Goal: Book appointment/travel/reservation

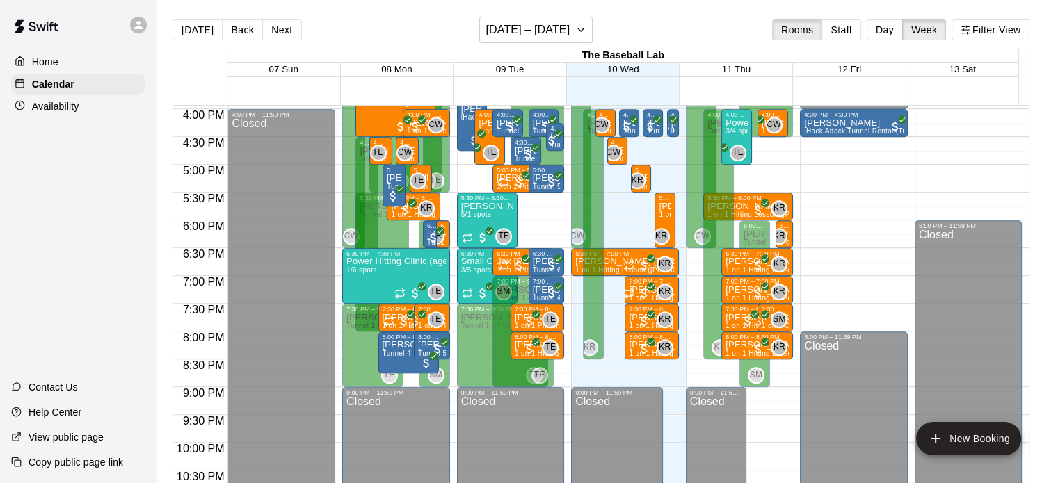
scroll to position [767, 0]
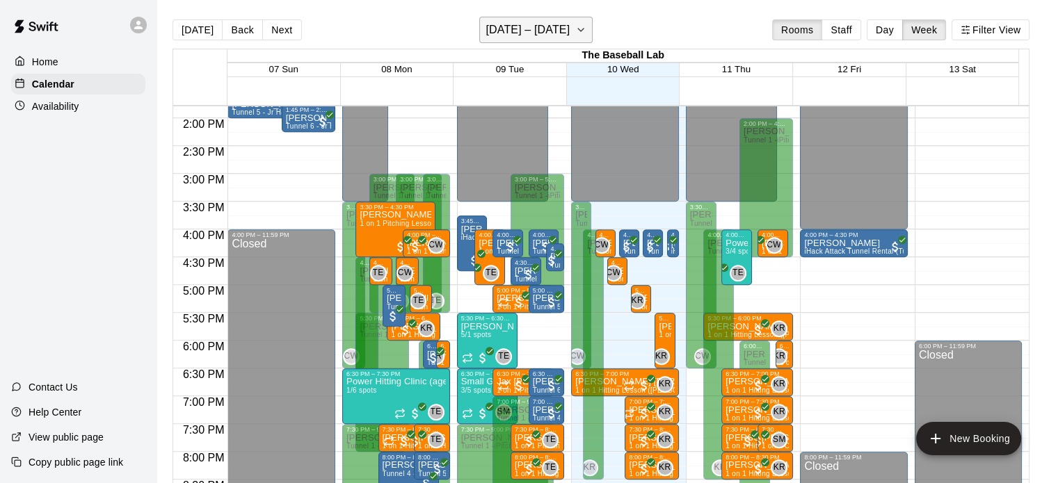
click at [550, 24] on h6 "[DATE] – [DATE]" at bounding box center [528, 29] width 84 height 19
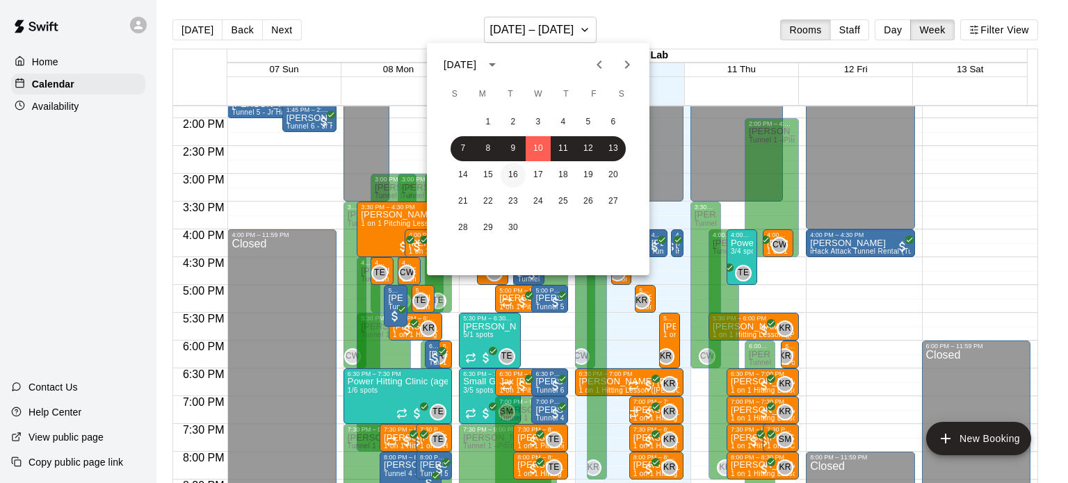
click at [520, 179] on button "16" at bounding box center [513, 175] width 25 height 25
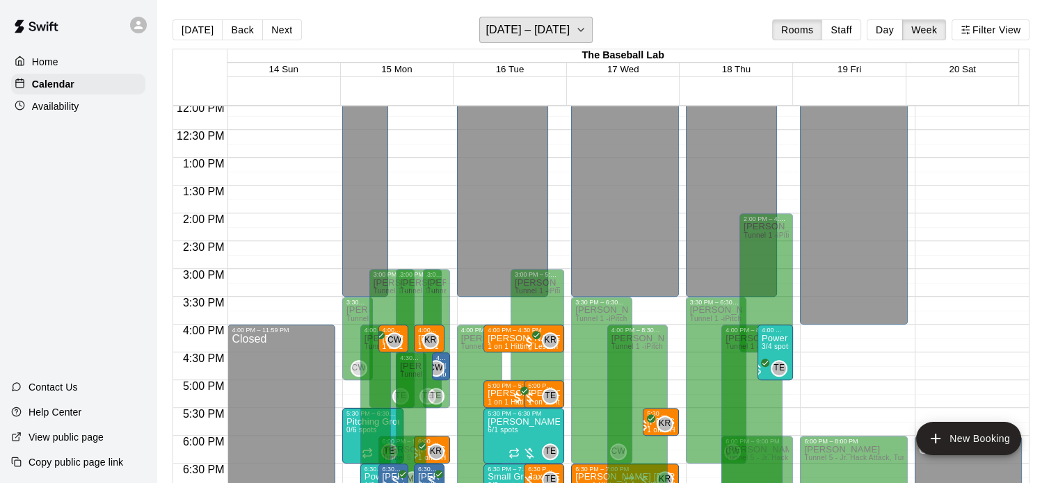
scroll to position [864, 0]
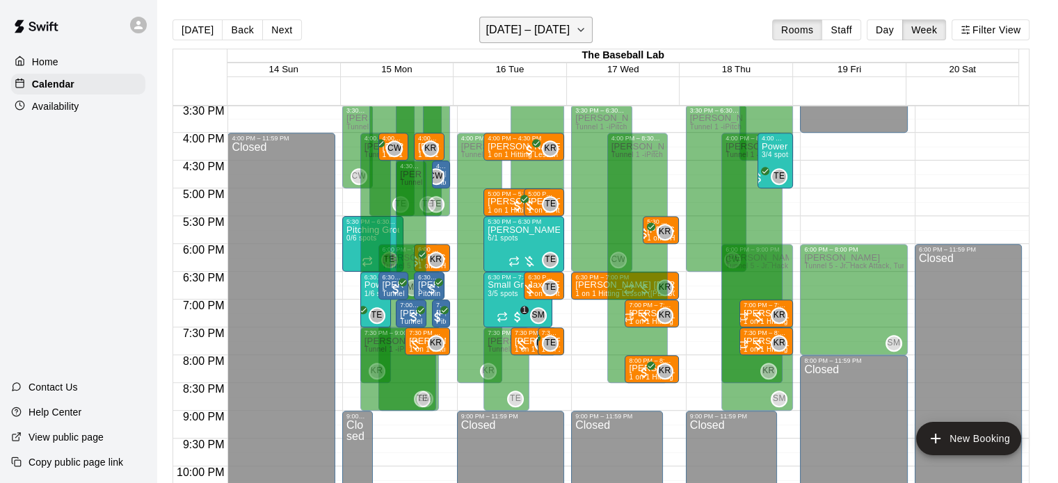
click at [557, 40] on button "September 14 – 20" at bounding box center [535, 30] width 113 height 26
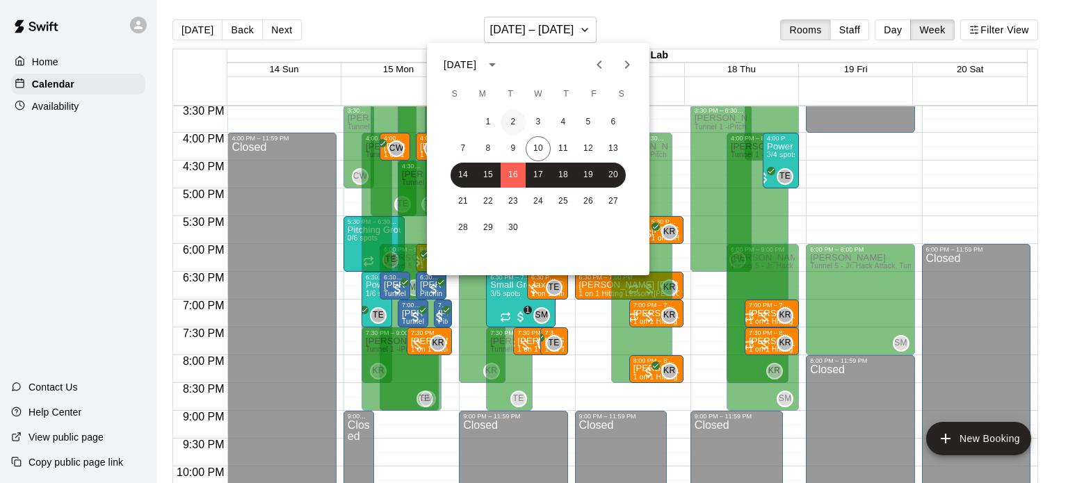
click at [522, 128] on button "2" at bounding box center [513, 122] width 25 height 25
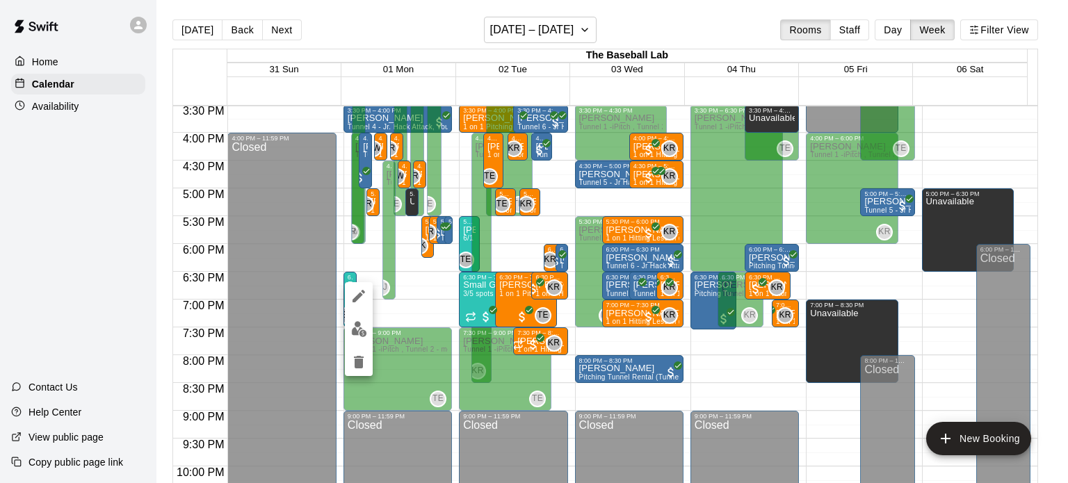
click at [360, 322] on img "edit" at bounding box center [359, 329] width 16 height 16
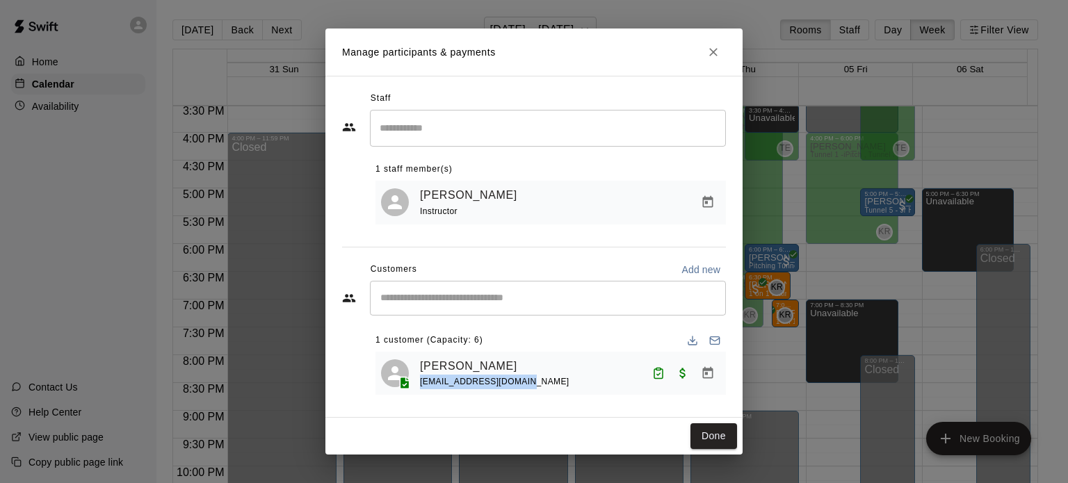
drag, startPoint x: 422, startPoint y: 383, endPoint x: 528, endPoint y: 384, distance: 106.4
click at [528, 384] on div "Niall Stout mingming0715@gmail.com" at bounding box center [570, 374] width 301 height 33
copy span "mingming0715@gmail.com"
click at [712, 53] on icon "Close" at bounding box center [714, 52] width 8 height 8
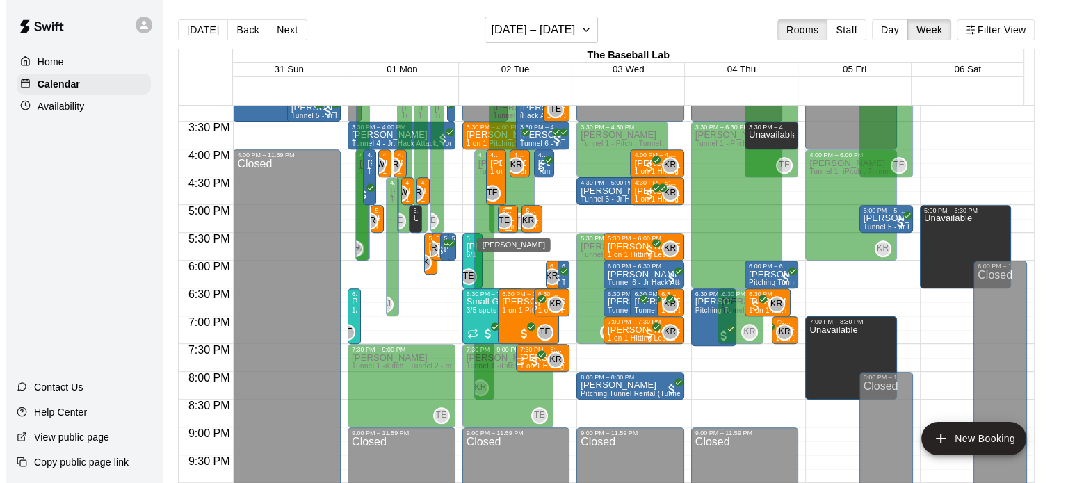
scroll to position [849, 0]
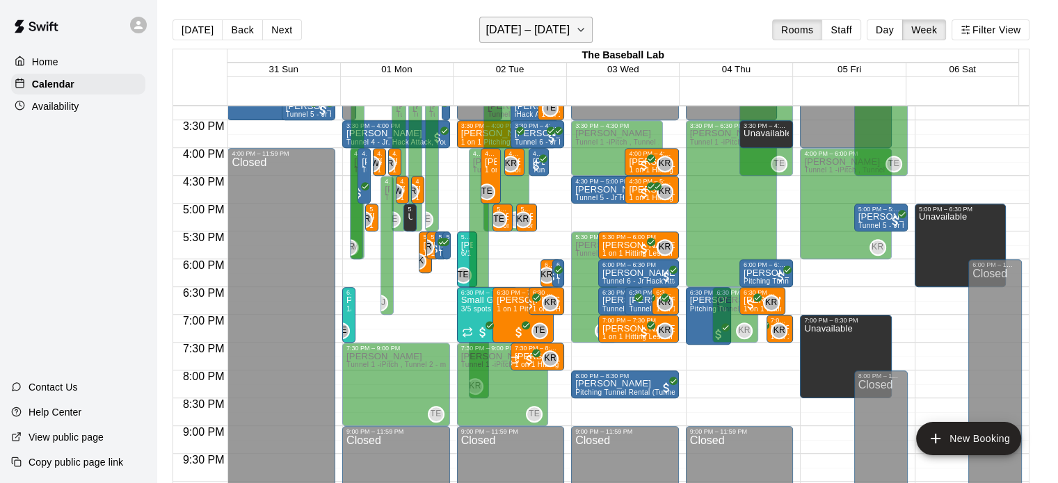
click at [570, 27] on h6 "August 31 – September 06" at bounding box center [528, 29] width 84 height 19
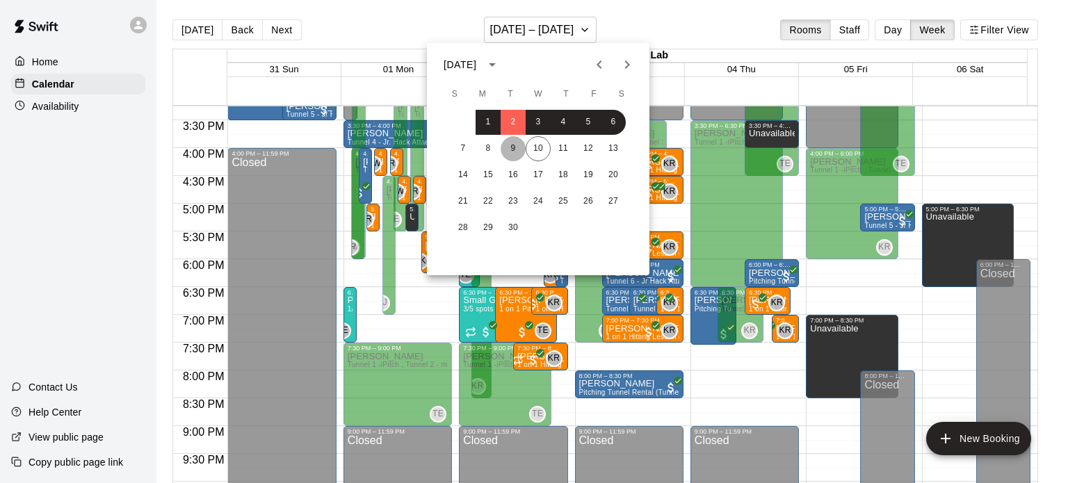
click at [510, 151] on button "9" at bounding box center [513, 148] width 25 height 25
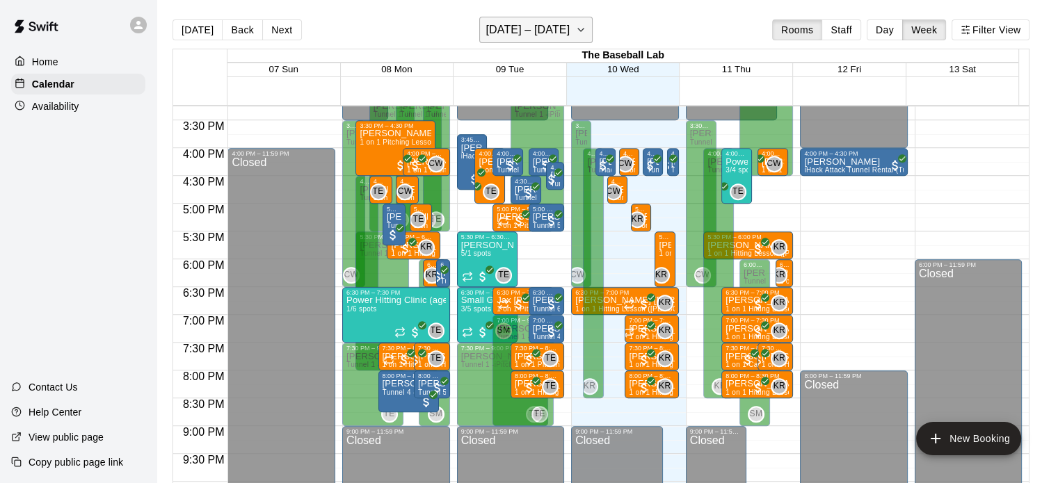
click at [548, 18] on button "[DATE] – [DATE]" at bounding box center [535, 30] width 113 height 26
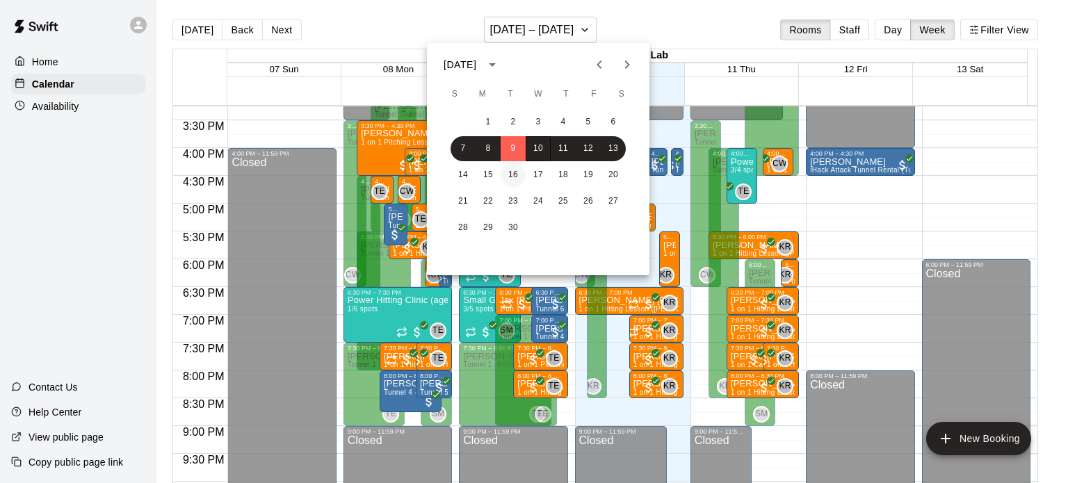
click at [512, 166] on button "16" at bounding box center [513, 175] width 25 height 25
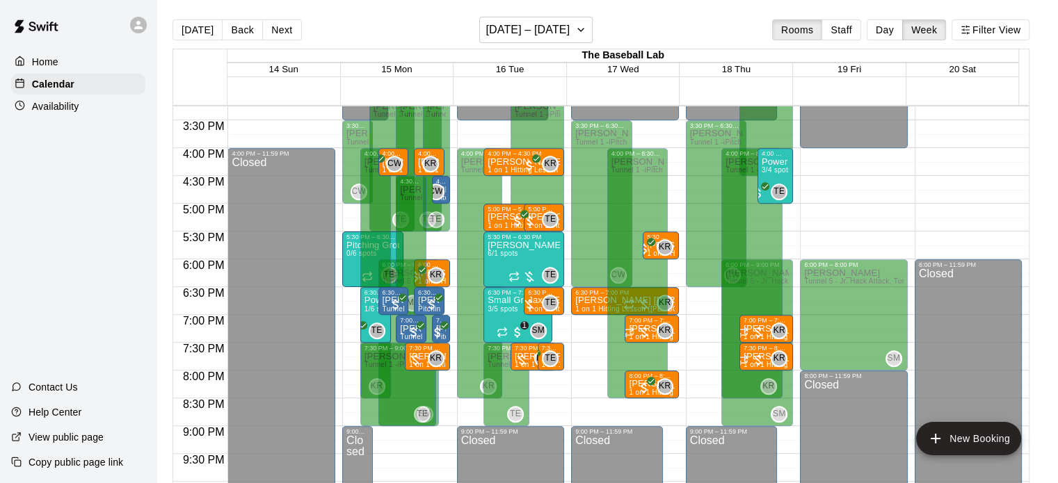
click at [536, 11] on main "Today Back Next September 14 – 20 Rooms Staff Day Week Filter View The Baseball…" at bounding box center [608, 253] width 902 height 506
click at [542, 41] on button "September 14 – 20" at bounding box center [535, 30] width 113 height 26
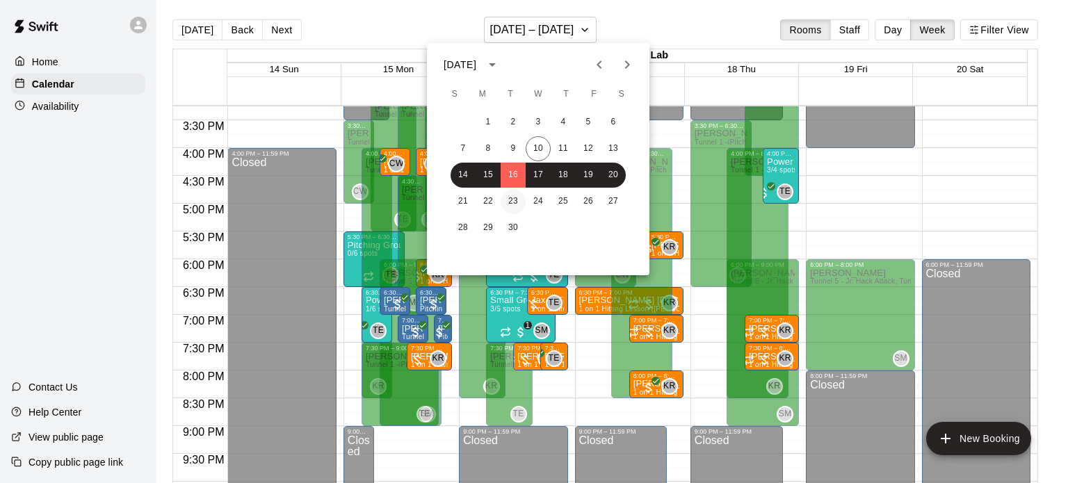
click at [518, 198] on button "23" at bounding box center [513, 201] width 25 height 25
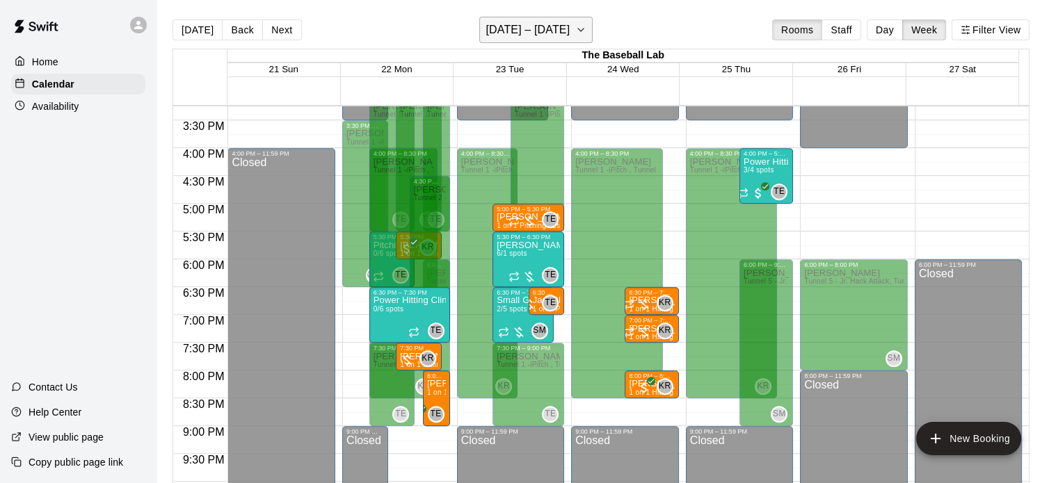
click at [570, 40] on h6 "September 21 – 27" at bounding box center [528, 29] width 84 height 19
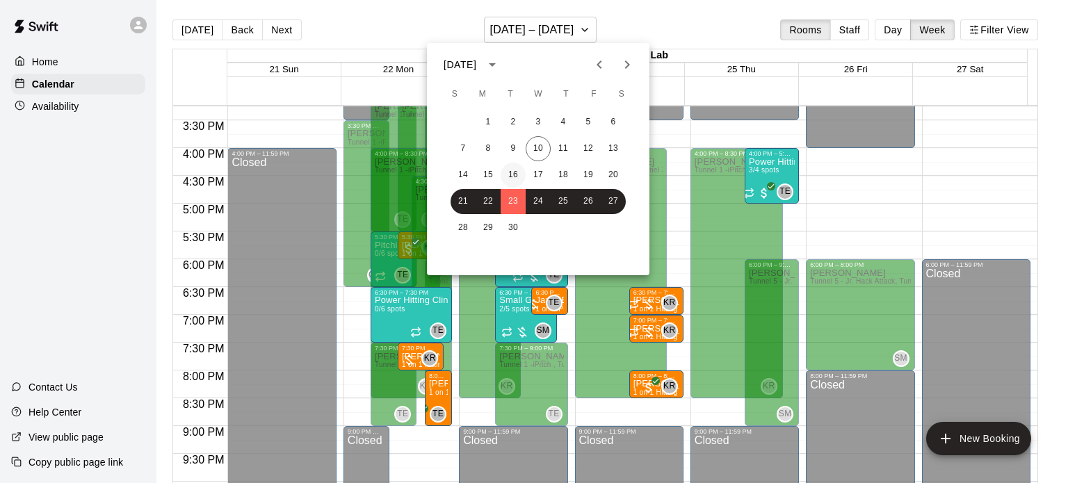
click at [513, 174] on button "16" at bounding box center [513, 175] width 25 height 25
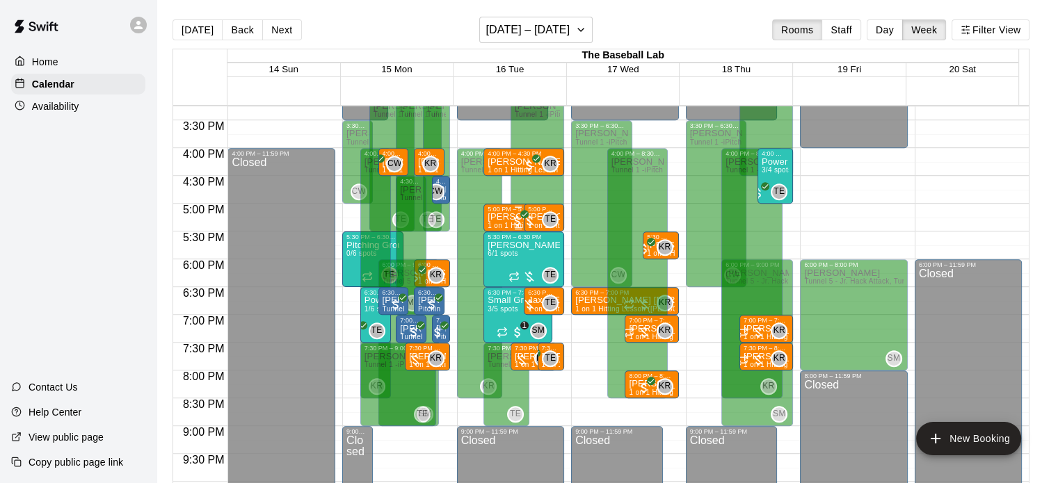
click at [497, 217] on p "Auggie Drake" at bounding box center [518, 217] width 61 height 0
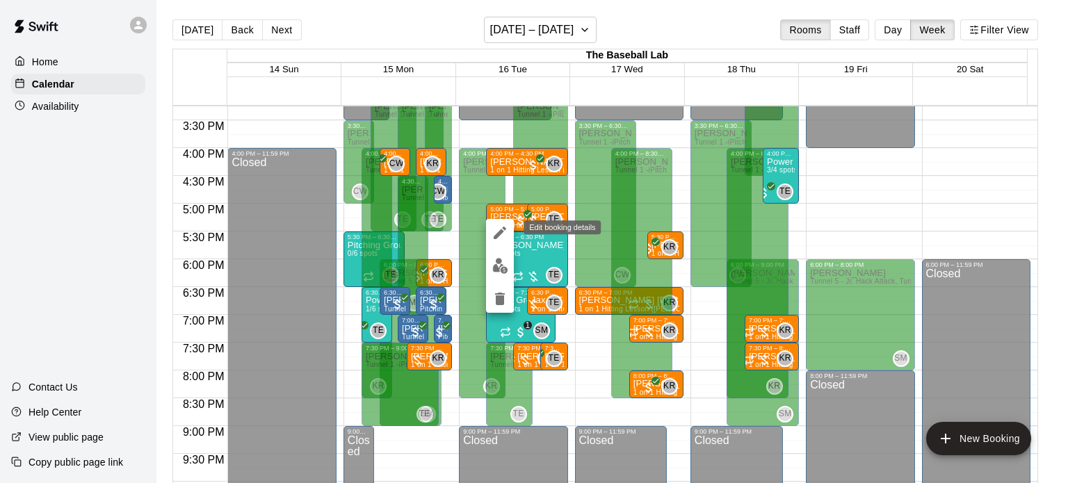
click at [499, 233] on icon "edit" at bounding box center [500, 233] width 13 height 13
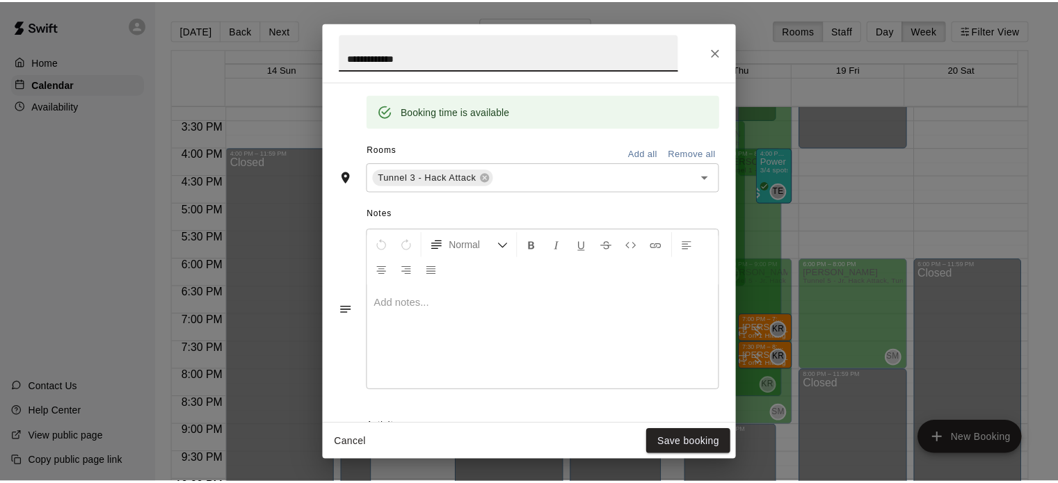
scroll to position [441, 0]
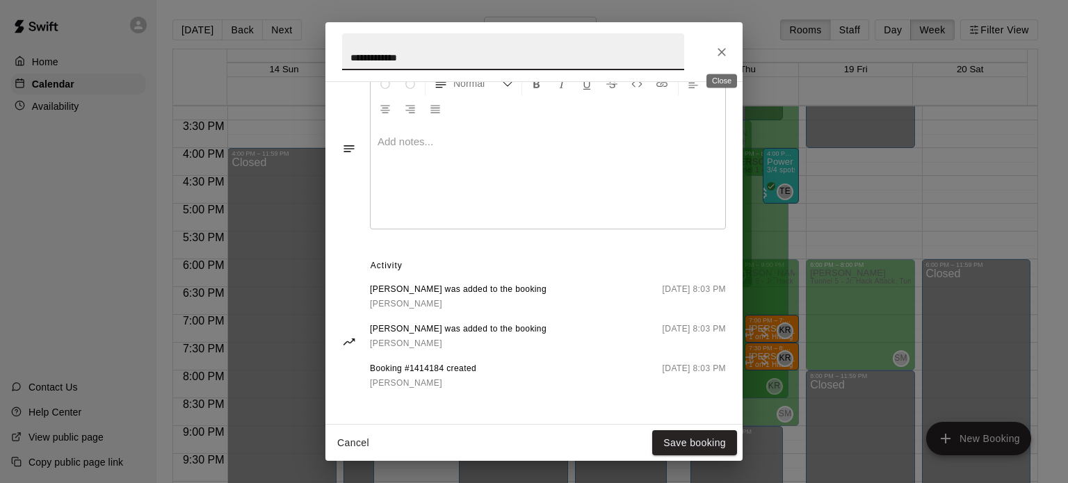
click at [721, 52] on icon "Close" at bounding box center [722, 52] width 8 height 8
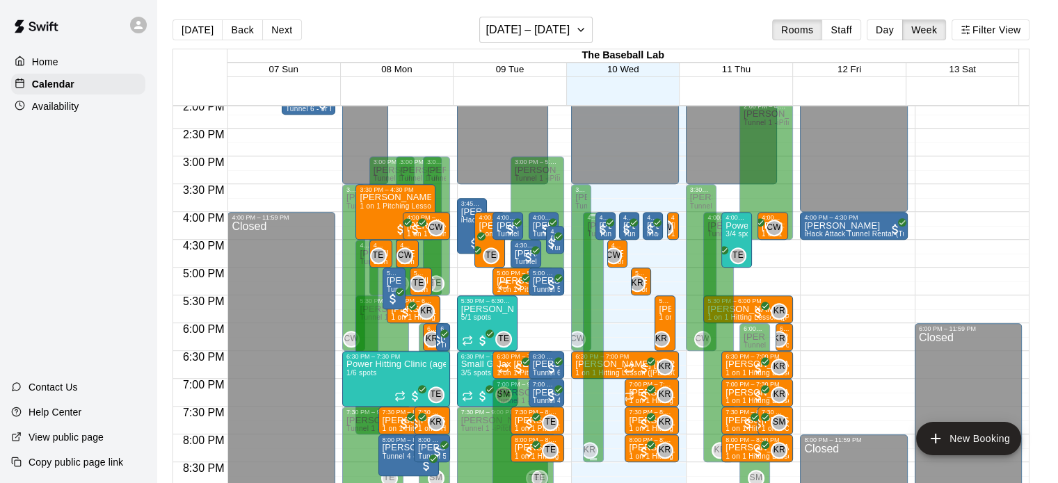
scroll to position [784, 0]
